Goal: Obtain resource: Download file/media

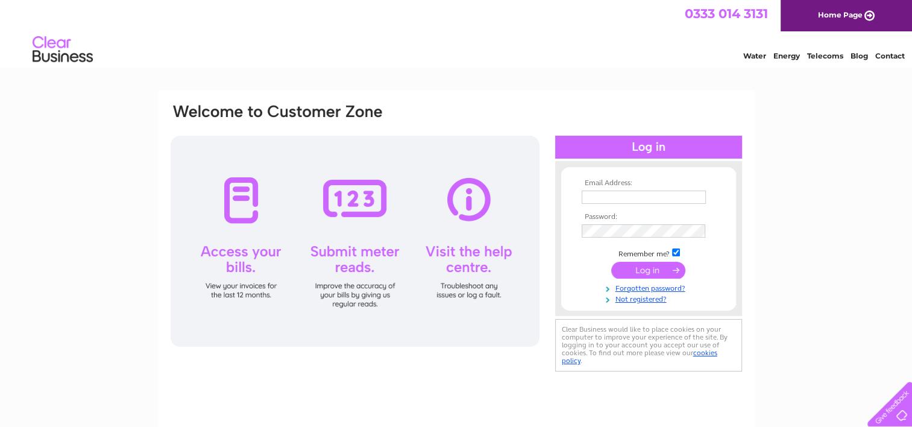
type input "[EMAIL_ADDRESS][DOMAIN_NAME]"
click at [647, 268] on input "submit" at bounding box center [648, 270] width 74 height 17
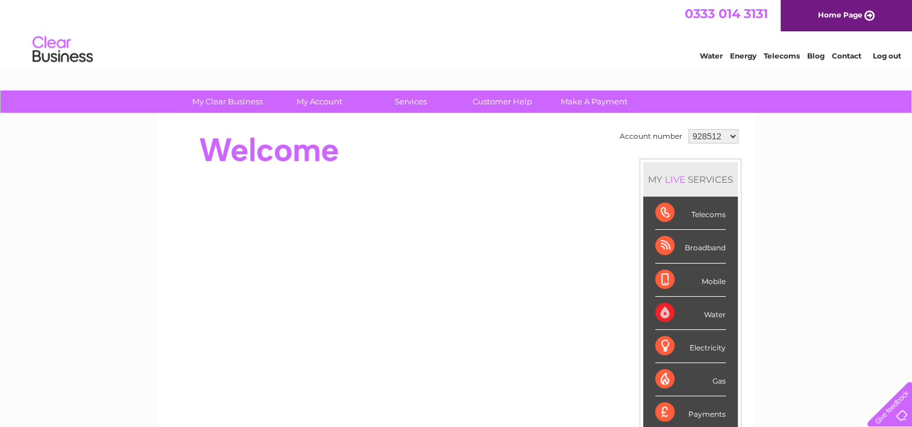
click at [734, 135] on select "928512 1154320" at bounding box center [714, 136] width 50 height 14
select select "1154320"
click at [689, 129] on select "928512 1154320" at bounding box center [714, 136] width 50 height 14
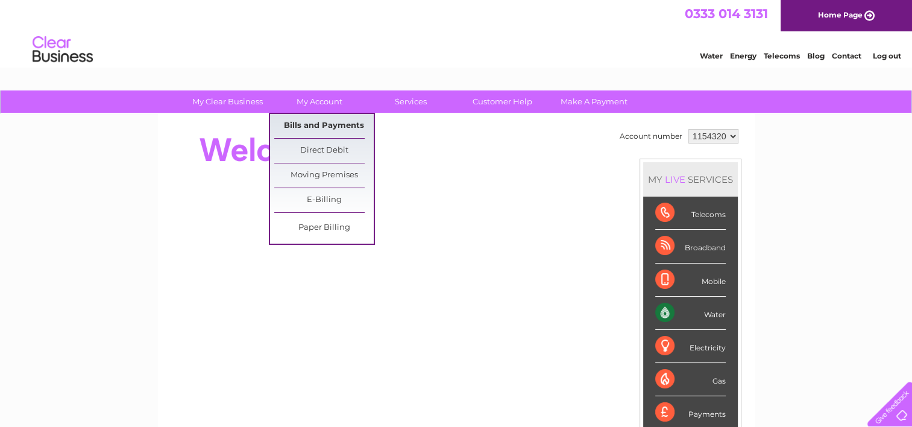
click at [321, 125] on link "Bills and Payments" at bounding box center [323, 126] width 99 height 24
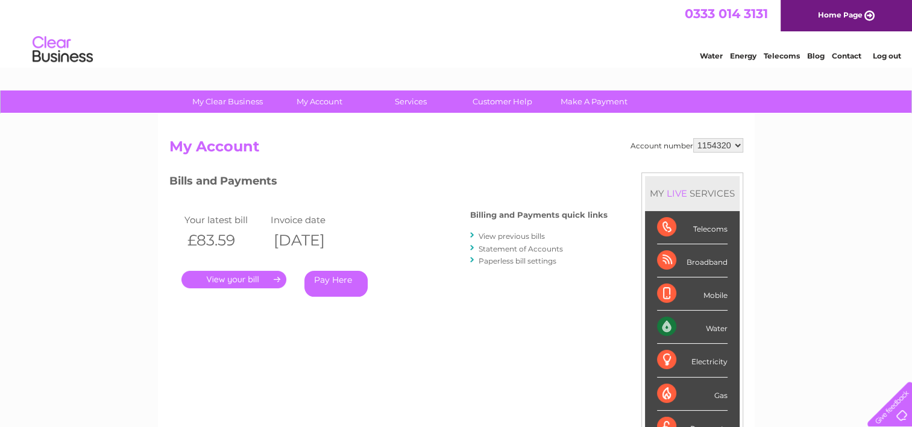
click at [242, 277] on link "." at bounding box center [234, 279] width 105 height 17
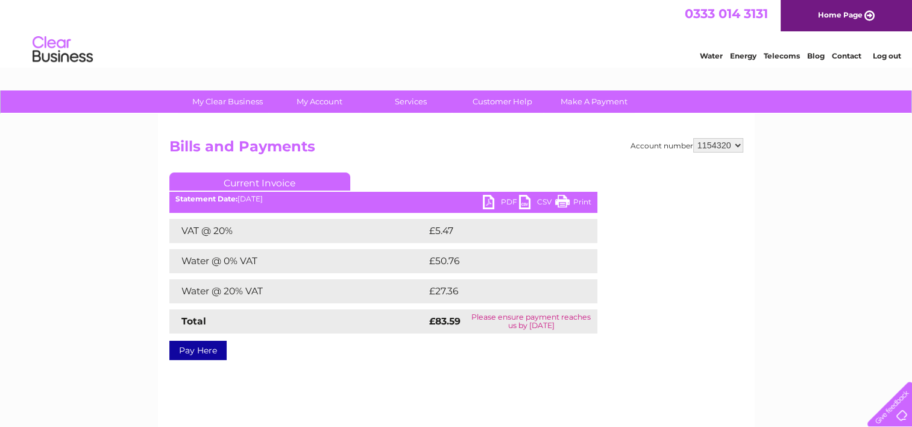
click at [490, 202] on link "PDF" at bounding box center [501, 203] width 36 height 17
click at [487, 200] on link "PDF" at bounding box center [501, 203] width 36 height 17
click at [522, 203] on link "CSV" at bounding box center [537, 203] width 36 height 17
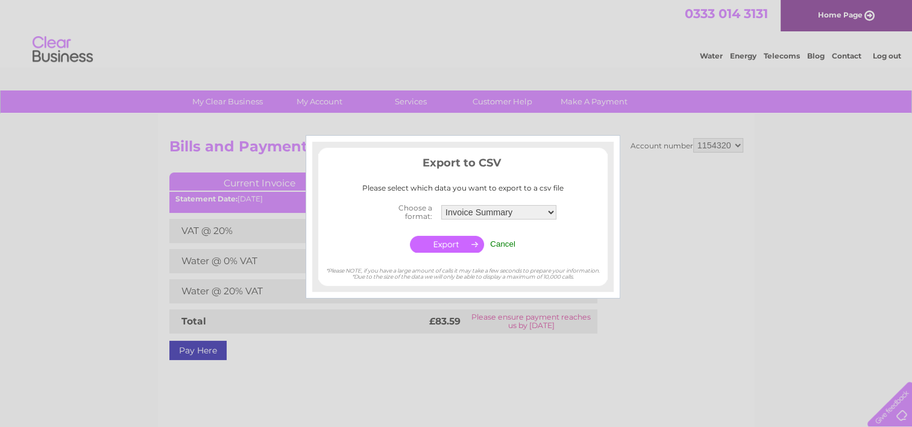
click at [507, 243] on input "Cancel" at bounding box center [502, 243] width 25 height 9
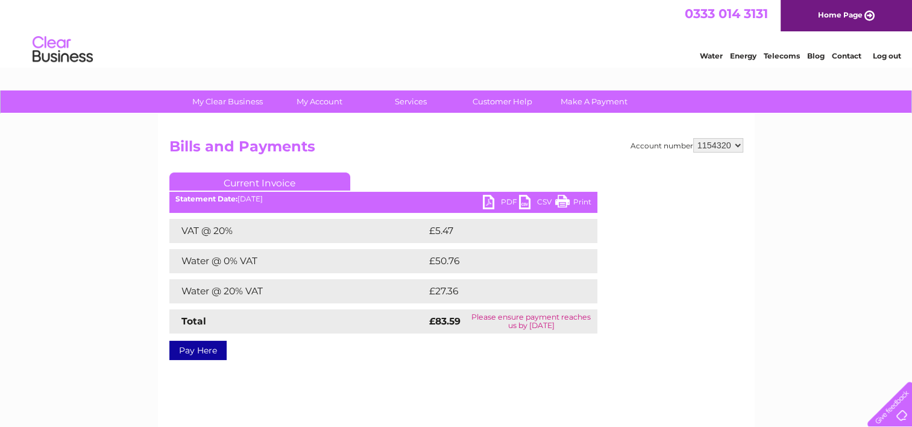
click at [859, 14] on link "Home Page" at bounding box center [846, 15] width 131 height 31
